Goal: Information Seeking & Learning: Find specific fact

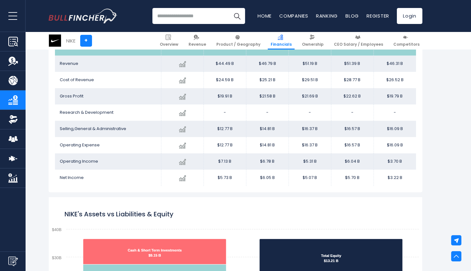
scroll to position [489, 0]
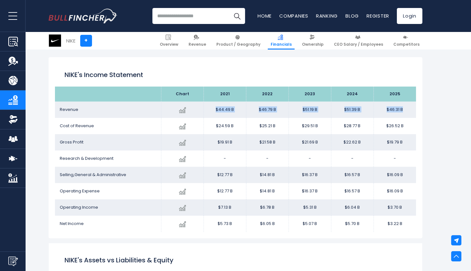
drag, startPoint x: 214, startPoint y: 105, endPoint x: 410, endPoint y: 108, distance: 195.3
click at [400, 108] on tr "Revenue Created with Highcharts 12.1.2 $46.31 B -9.88% 2025 $44.49B ​ $44.49B $…" at bounding box center [235, 110] width 361 height 16
copy tr "$44.49 B $46.79 B $51.19 B $51.39 B $46.31 B"
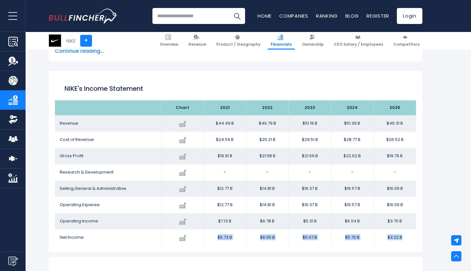
drag, startPoint x: 211, startPoint y: 236, endPoint x: 409, endPoint y: 238, distance: 198.8
click at [409, 238] on tr "Net Income Created with Highcharts 12.1.2 $3.22 B -43.53% 2025 $5.73B ​ $5.73B …" at bounding box center [235, 238] width 361 height 16
copy tr "$5.73 B $6.05 B $5.07 B $5.70 B $3.22 B"
drag, startPoint x: 410, startPoint y: 139, endPoint x: 214, endPoint y: 140, distance: 196.0
click at [214, 140] on tr "Cost of Revenue Created with Highcharts 12.1.2 $26.52 B -7.82% 2025 $24.59B ​ $…" at bounding box center [235, 140] width 361 height 16
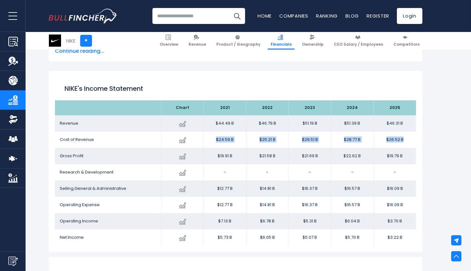
copy tr "$24.59 B $25.21 B $29.51 B $28.77 B $26.52 B"
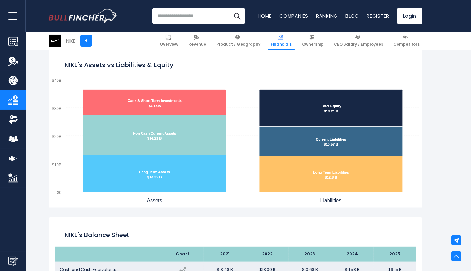
scroll to position [540, 0]
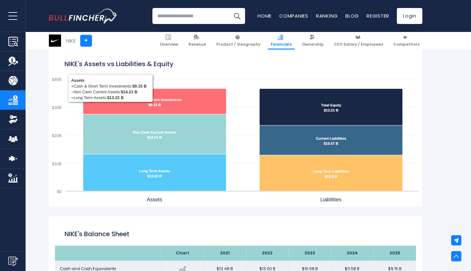
click at [192, 127] on icon "NIKE's Assets vs Liabilities & Equity" at bounding box center [154, 134] width 143 height 40
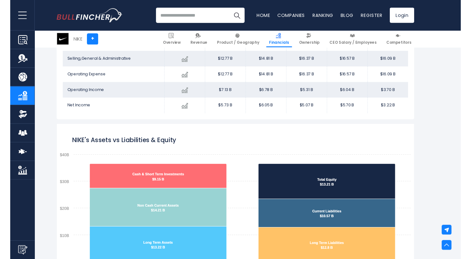
scroll to position [506, 0]
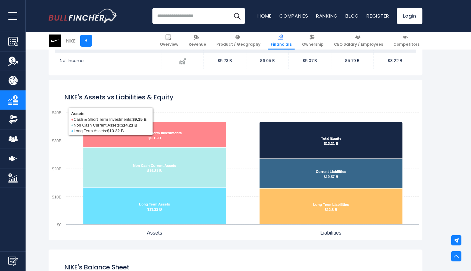
click at [152, 198] on icon "NIKE's Assets vs Liabilities & Equity" at bounding box center [154, 206] width 143 height 37
click at [117, 127] on icon "NIKE's Assets vs Liabilities & Equity" at bounding box center [154, 135] width 143 height 26
drag, startPoint x: 109, startPoint y: 121, endPoint x: 203, endPoint y: 48, distance: 118.7
click at [118, 119] on rect "NIKE's Assets vs Liabilities & Equity" at bounding box center [236, 160] width 374 height 160
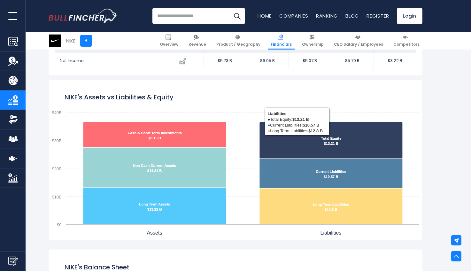
click at [367, 167] on icon "NIKE's Assets vs Liabilities & Equity" at bounding box center [331, 174] width 143 height 30
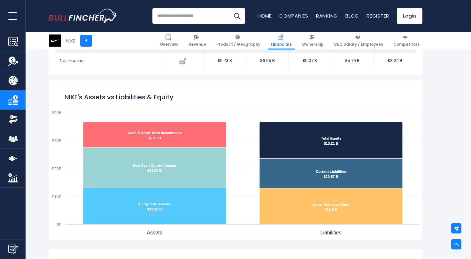
scroll to position [809, 0]
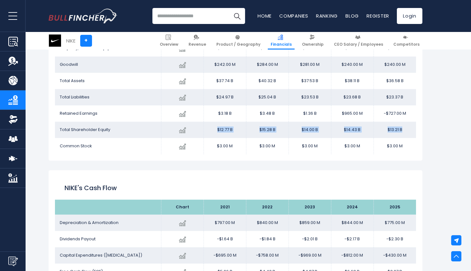
drag, startPoint x: 214, startPoint y: 131, endPoint x: 409, endPoint y: 129, distance: 195.0
click at [409, 129] on tr "Total Shareholder Equity Created with Highcharts 12.1.2 $13.21 B -8.43% 2025 $1…" at bounding box center [235, 130] width 361 height 16
copy tr "$12.77 B $15.28 B $14.00 B $14.43 B $13.21 B"
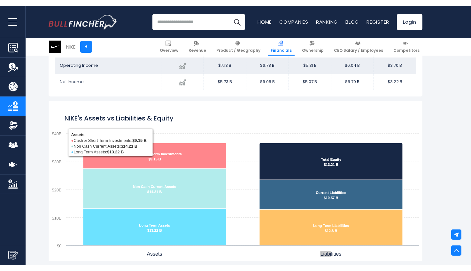
scroll to position [776, 0]
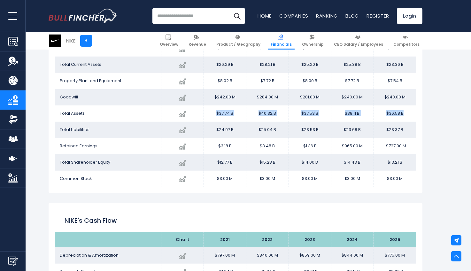
drag, startPoint x: 214, startPoint y: 114, endPoint x: 404, endPoint y: 116, distance: 190.2
click at [404, 116] on tr "Total Assets Created with Highcharts 12.1.2 $36.58 B -4.02% 2025 $37.74B ​ $37.…" at bounding box center [235, 113] width 361 height 16
copy tr "$37.74 B $40.32 B $37.53 B $38.11 B $36.58 B"
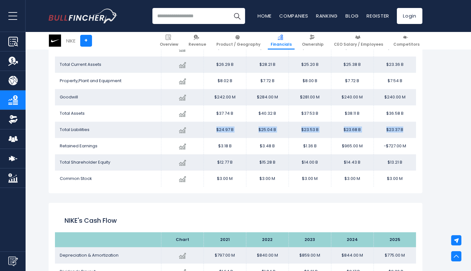
drag, startPoint x: 212, startPoint y: 130, endPoint x: 409, endPoint y: 130, distance: 197.2
click at [409, 130] on tr "Total Liabilities Created with Highcharts 12.1.2 $23.37 B -1.33% 2025 $24.97B ​…" at bounding box center [235, 130] width 361 height 16
copy tr "$24.97 B $25.04 B $23.53 B $23.68 B $23.37 B"
